Goal: Task Accomplishment & Management: Use online tool/utility

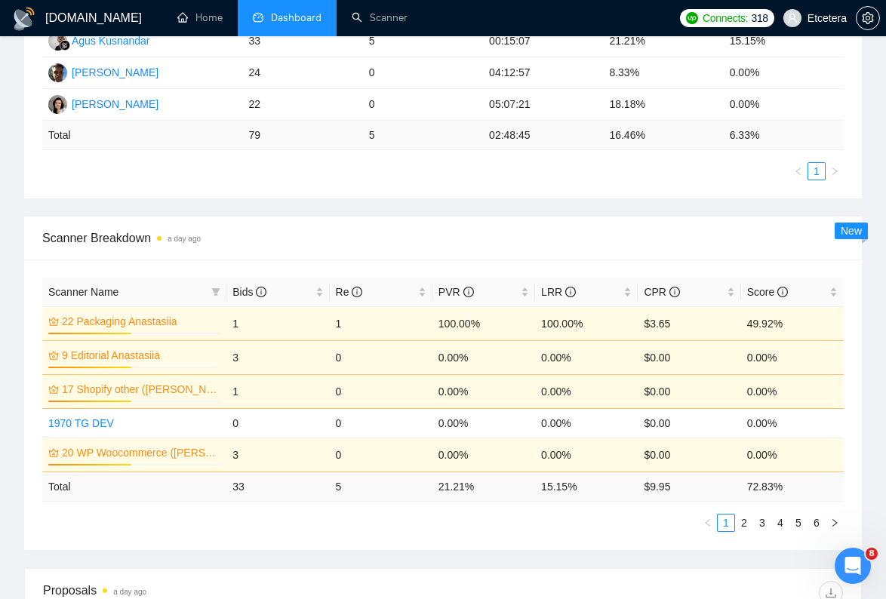
scroll to position [528, 0]
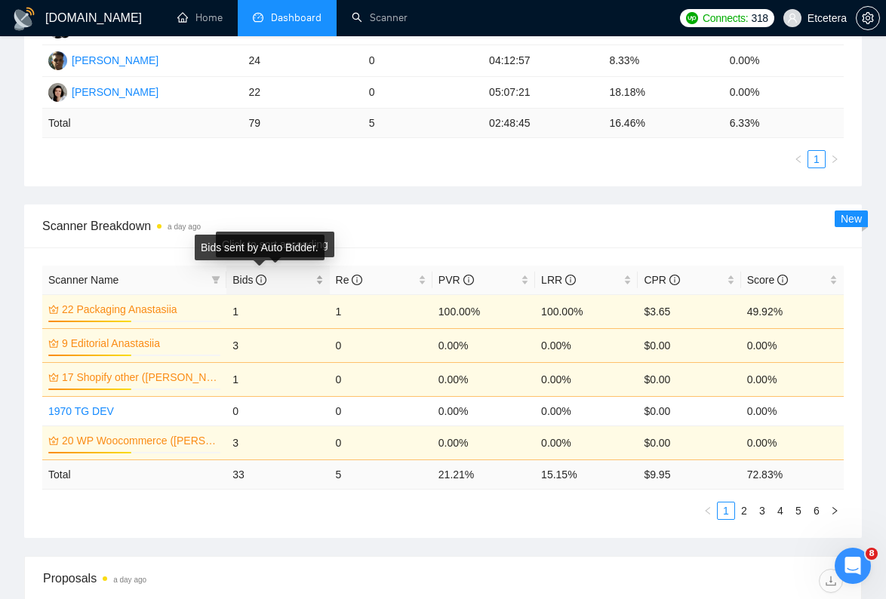
click at [260, 281] on icon "info-circle" at bounding box center [261, 280] width 11 height 11
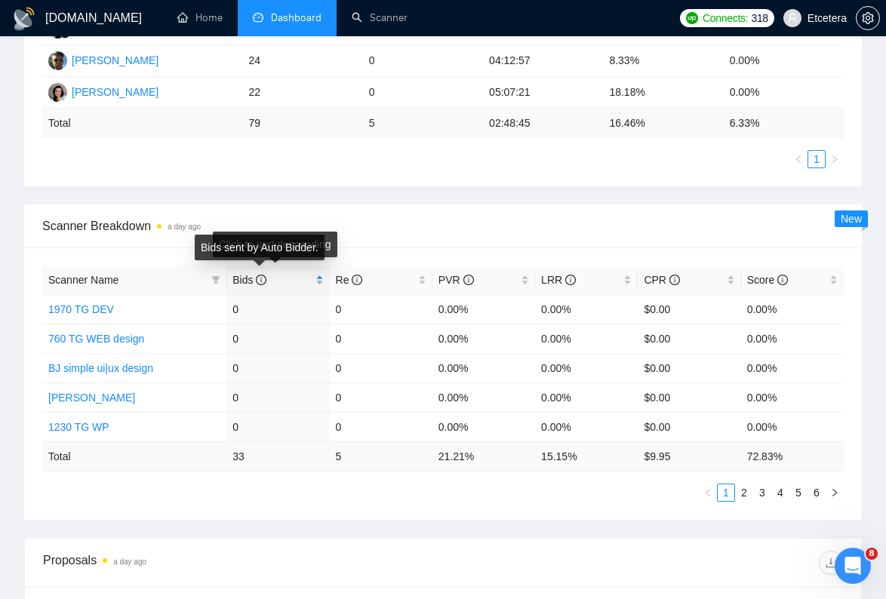
click at [260, 281] on icon "info-circle" at bounding box center [261, 280] width 11 height 11
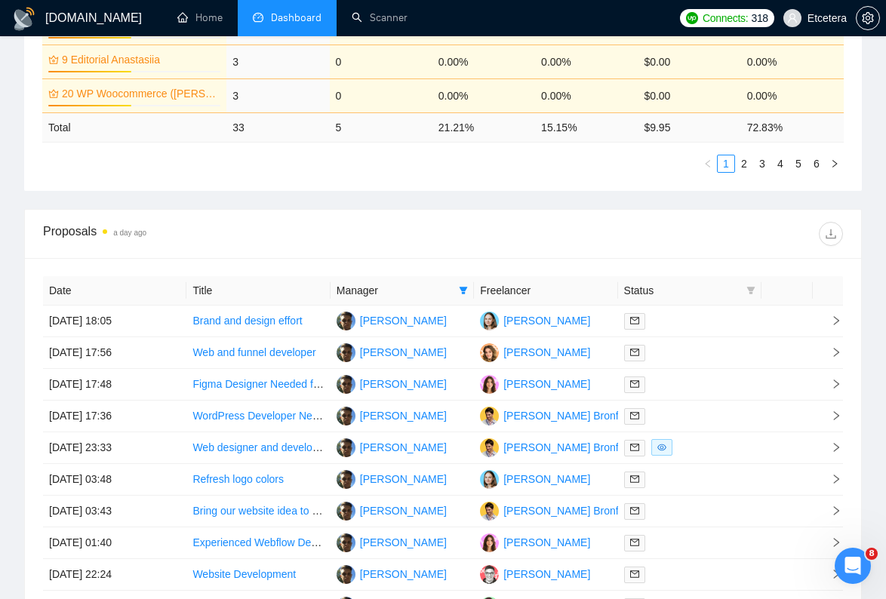
scroll to position [866, 0]
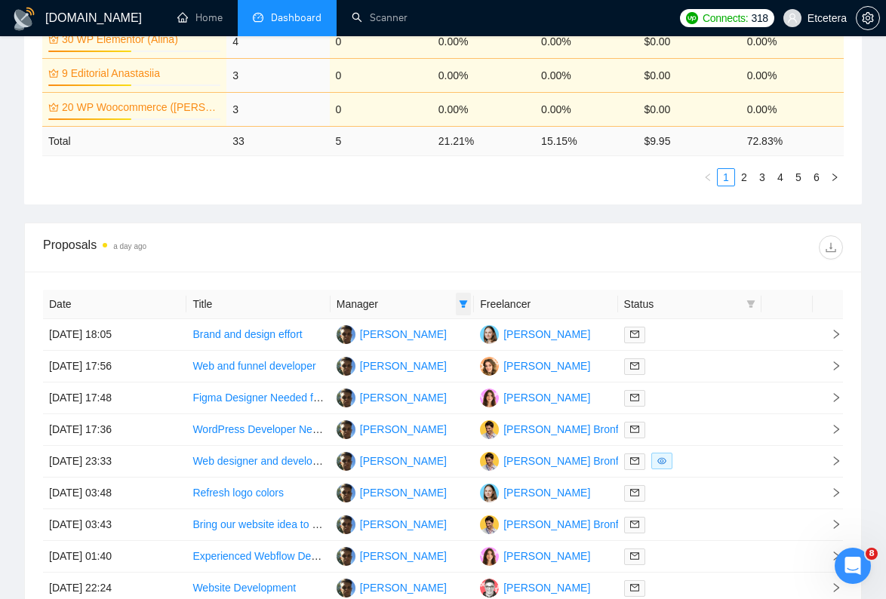
click at [463, 304] on icon "filter" at bounding box center [464, 304] width 8 height 8
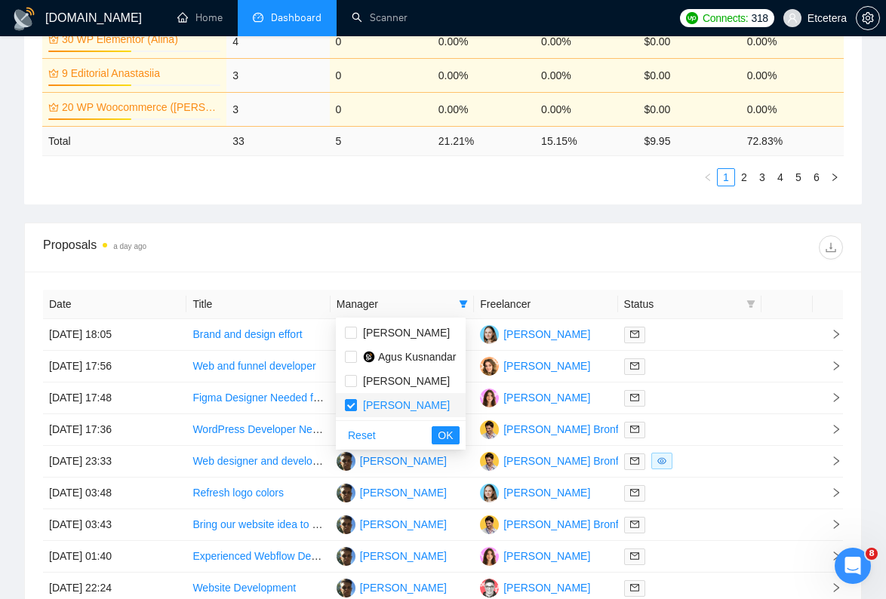
click at [393, 402] on span "[PERSON_NAME]" at bounding box center [406, 405] width 87 height 12
checkbox input "false"
click at [393, 359] on span "Agus Kusnandar" at bounding box center [417, 357] width 79 height 12
checkbox input "true"
click at [754, 305] on icon "filter" at bounding box center [751, 304] width 9 height 9
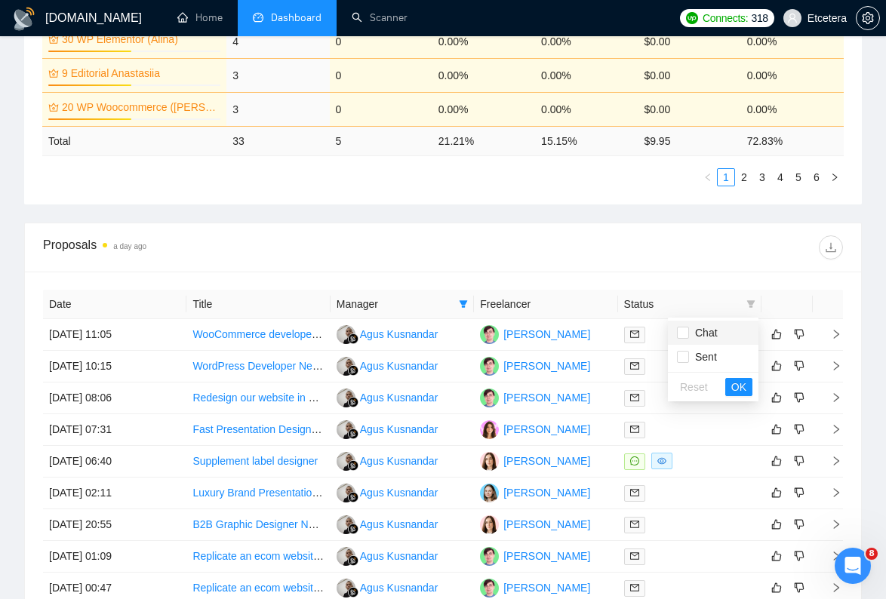
click at [701, 331] on span "Chat" at bounding box center [703, 333] width 29 height 12
click at [746, 389] on span "OK" at bounding box center [738, 387] width 15 height 17
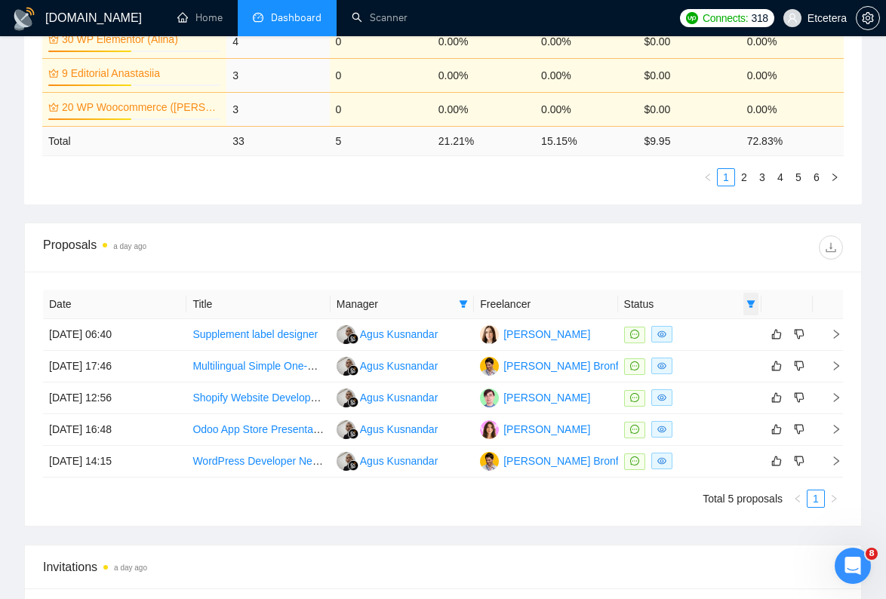
click at [748, 304] on icon "filter" at bounding box center [751, 304] width 9 height 9
click at [715, 334] on span "Chat" at bounding box center [703, 333] width 29 height 12
checkbox input "false"
click at [742, 389] on span "OK" at bounding box center [738, 387] width 15 height 17
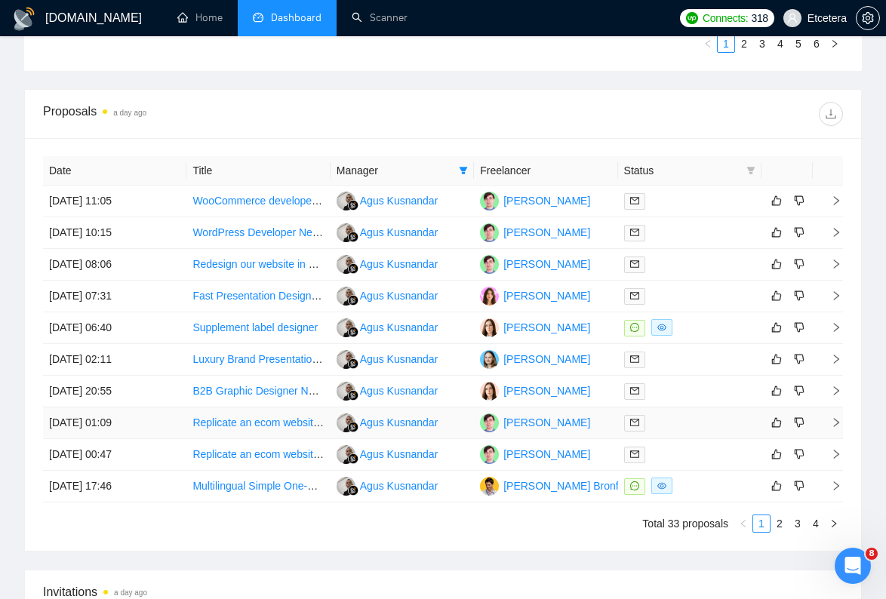
scroll to position [1030, 0]
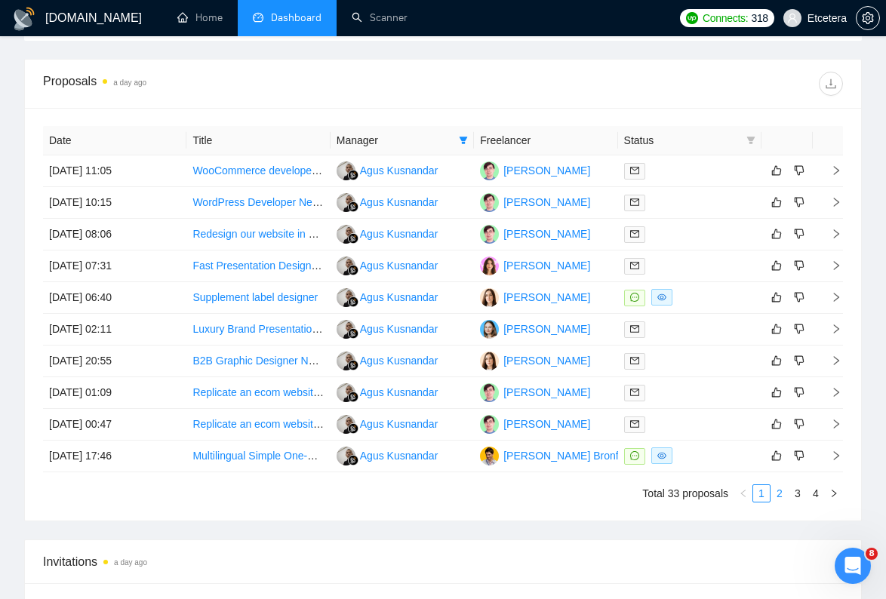
click at [782, 494] on link "2" at bounding box center [779, 493] width 17 height 17
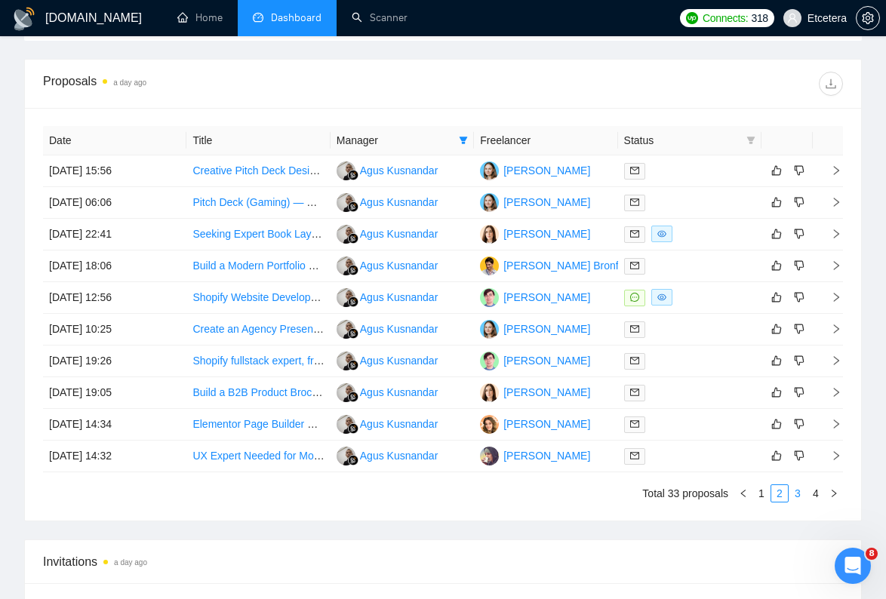
click at [801, 494] on link "3" at bounding box center [798, 493] width 17 height 17
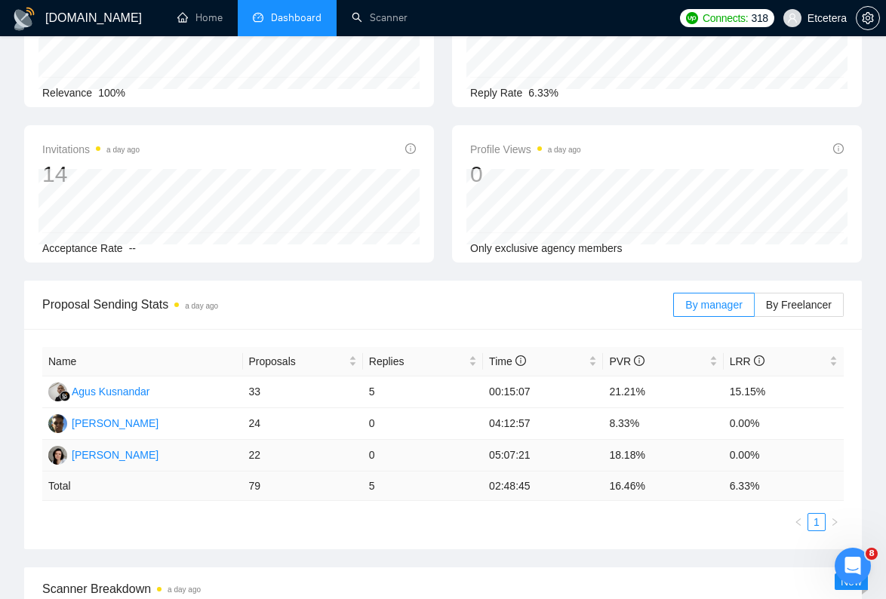
scroll to position [0, 0]
